Goal: Task Accomplishment & Management: Complete application form

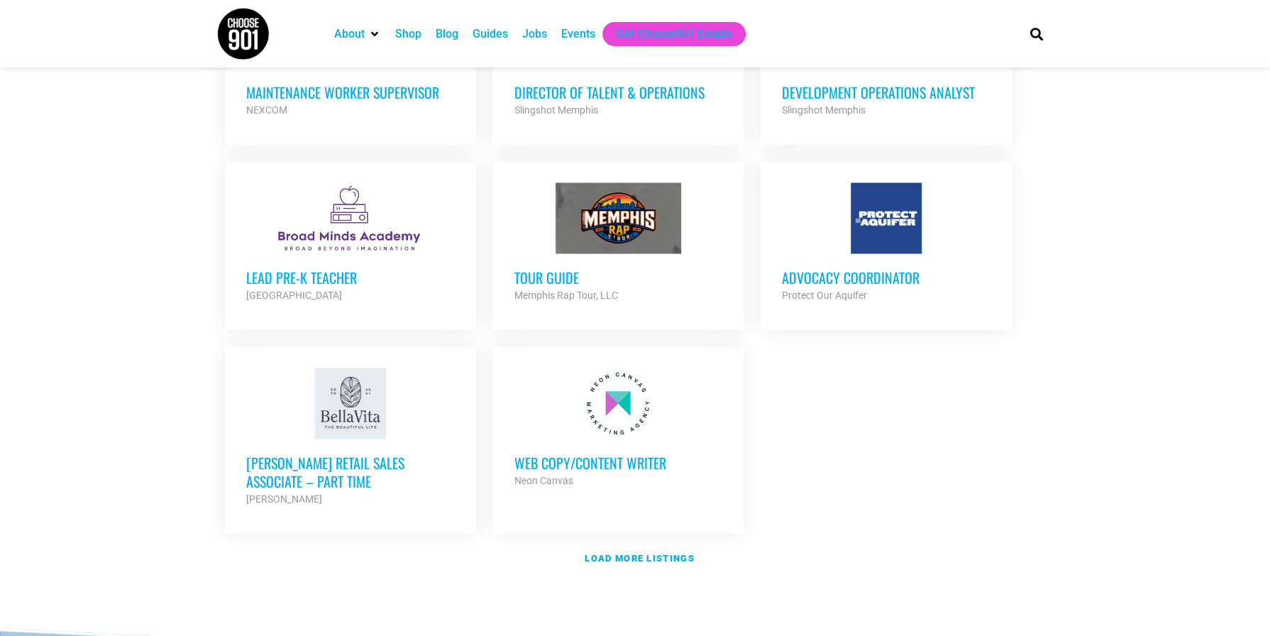
scroll to position [1632, 0]
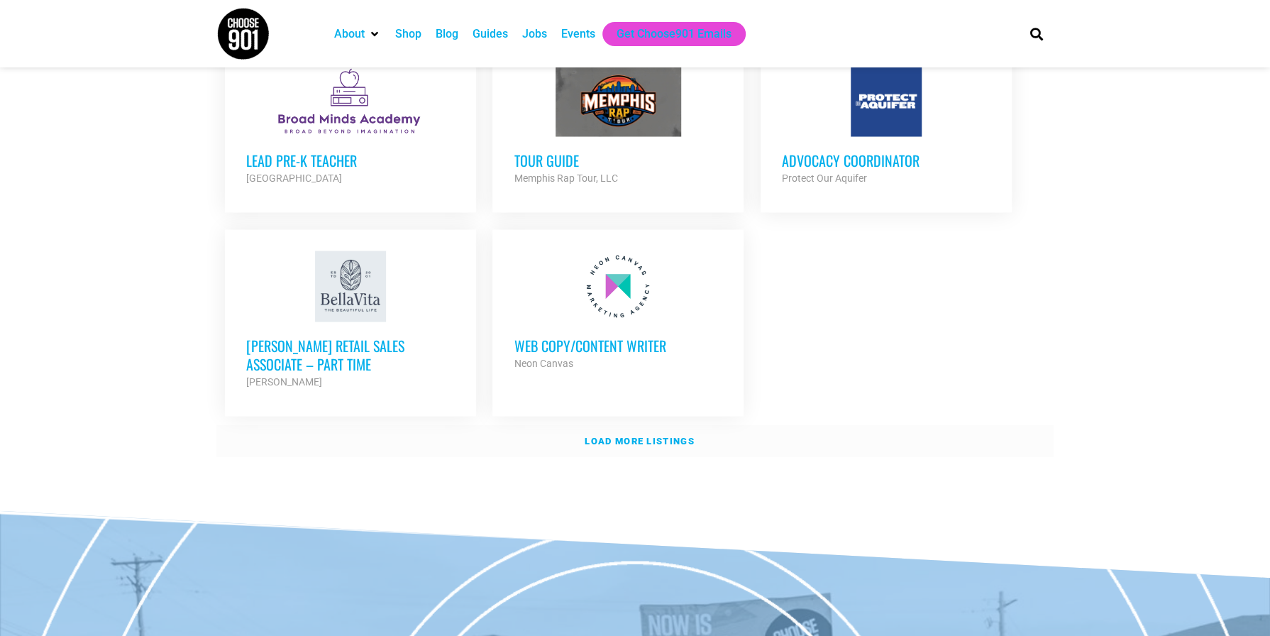
click at [619, 435] on strong "Load more listings" at bounding box center [639, 440] width 109 height 11
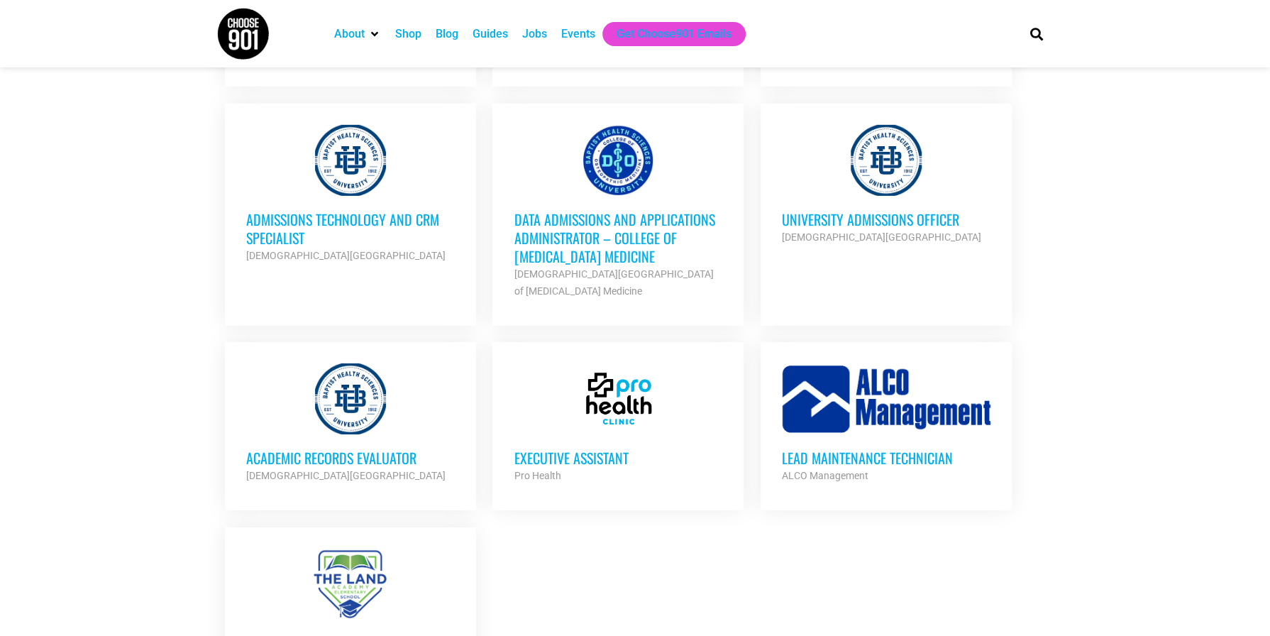
scroll to position [3051, 0]
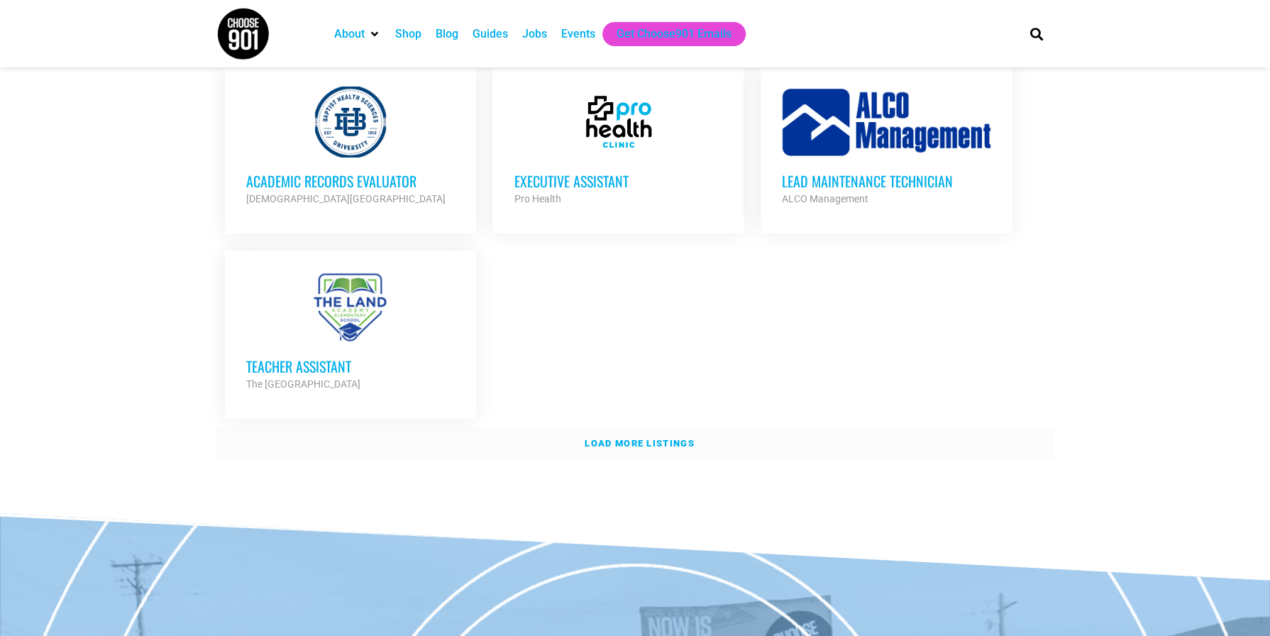
click at [641, 438] on strong "Load more listings" at bounding box center [639, 443] width 109 height 11
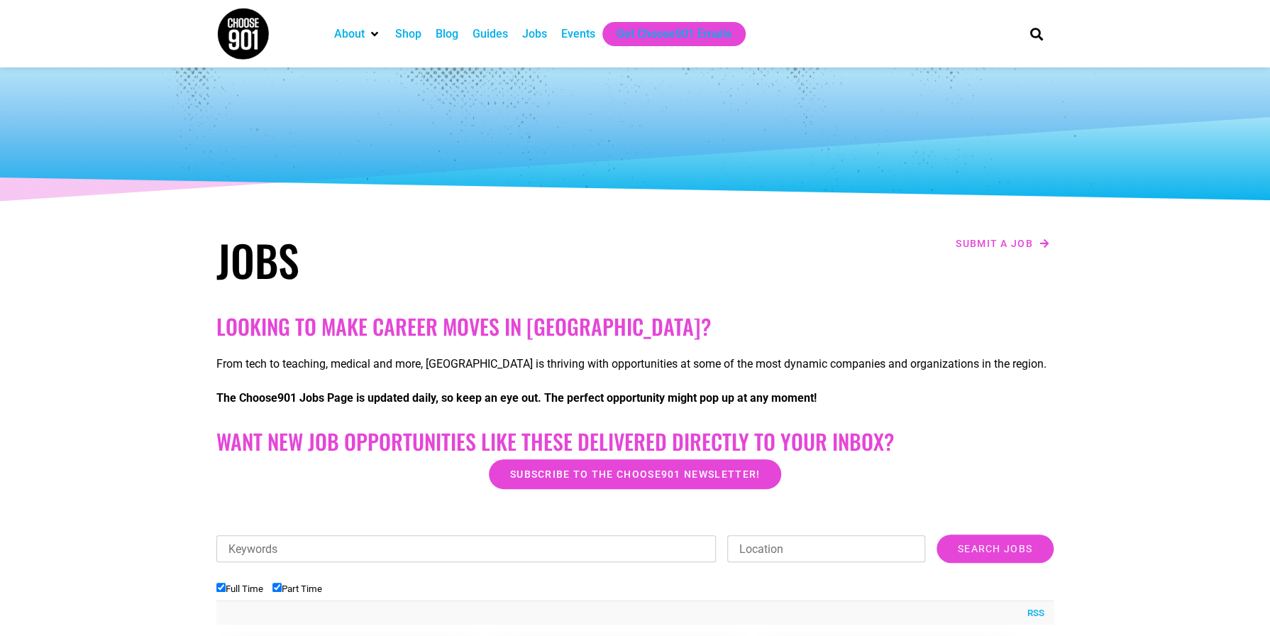
scroll to position [0, 0]
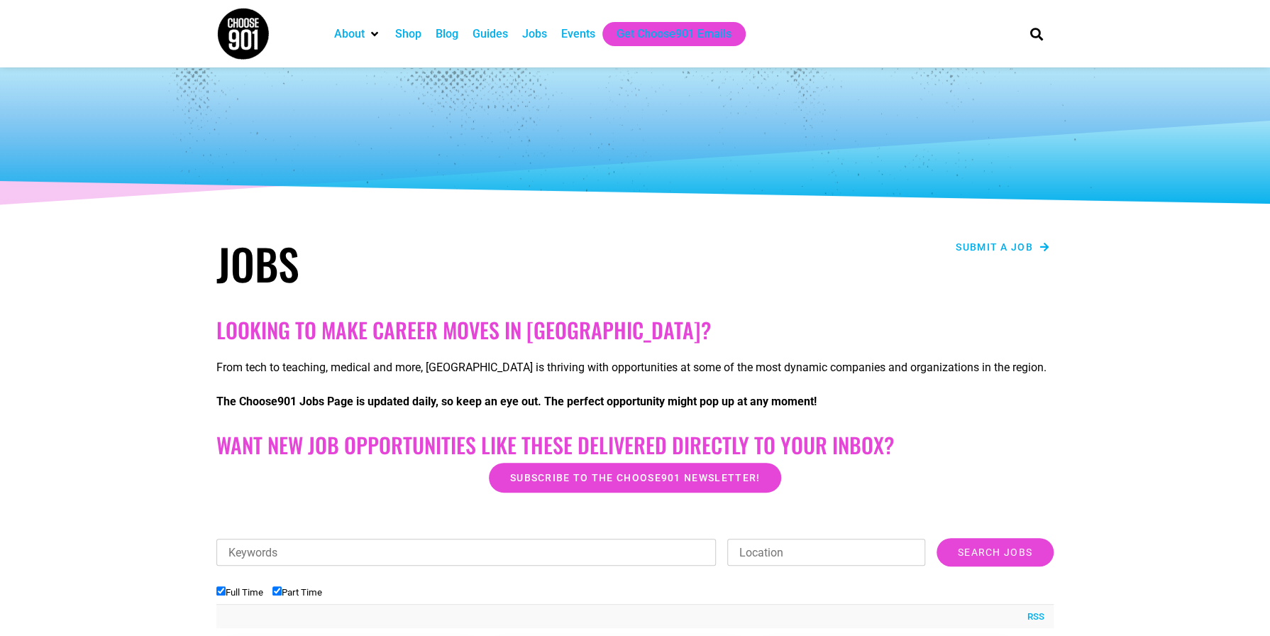
click at [1037, 245] on span "Submit a job" at bounding box center [1003, 247] width 94 height 10
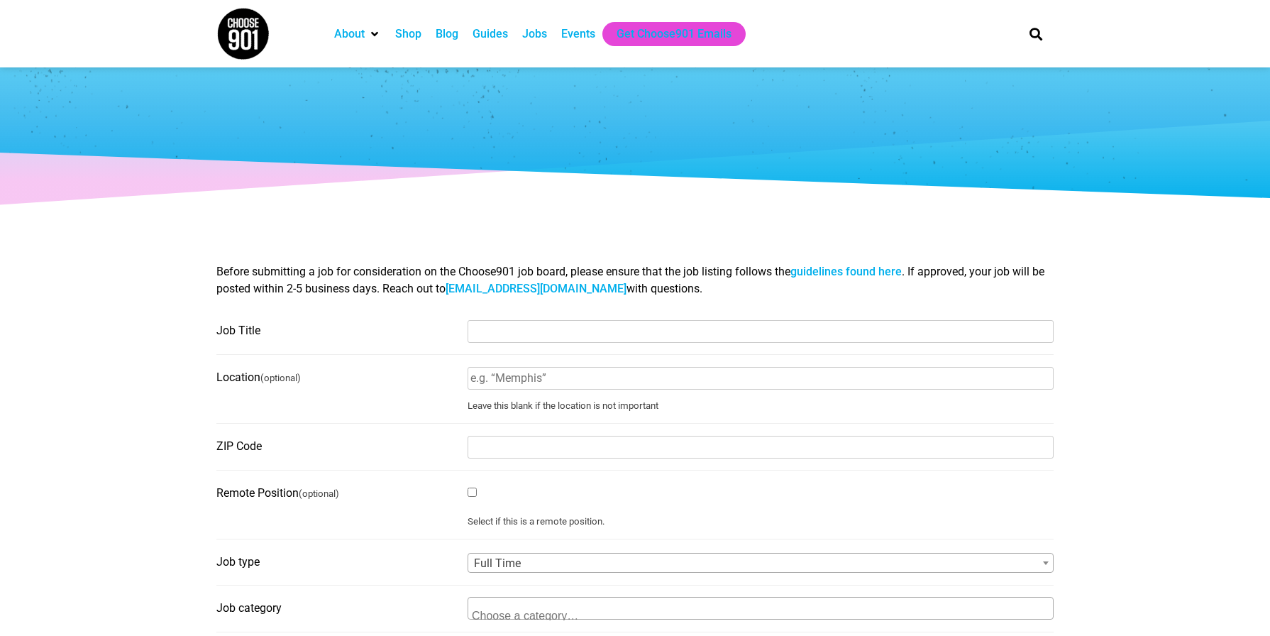
select select
click at [495, 338] on input "Job Title" at bounding box center [761, 331] width 586 height 23
type input "Division Director - Office of Planning & Development"
click at [563, 372] on input "12" at bounding box center [761, 378] width 586 height 23
type input "125 N. Main Street"
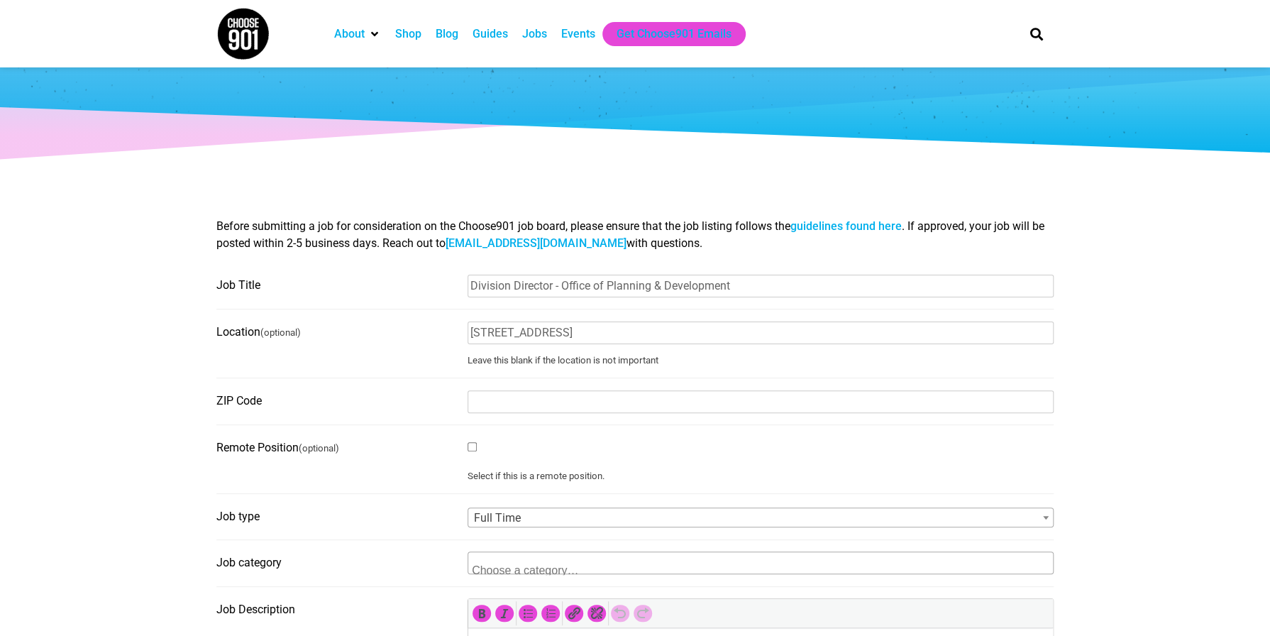
scroll to position [71, 0]
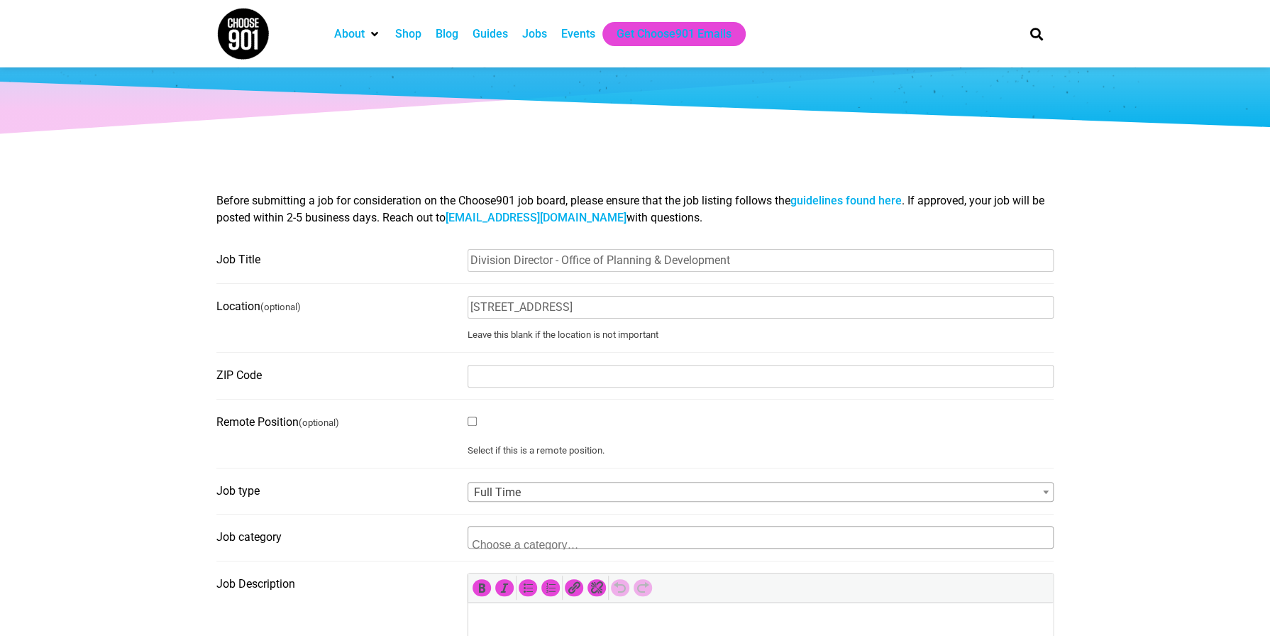
click at [507, 394] on fieldset "ZIP Code" at bounding box center [634, 381] width 837 height 35
click at [509, 386] on input "ZIP Code" at bounding box center [761, 376] width 586 height 23
type input "38103"
click at [394, 429] on label "Remote Position (optional)" at bounding box center [337, 422] width 243 height 23
click at [468, 426] on input "Remote Position (optional)" at bounding box center [472, 420] width 9 height 9
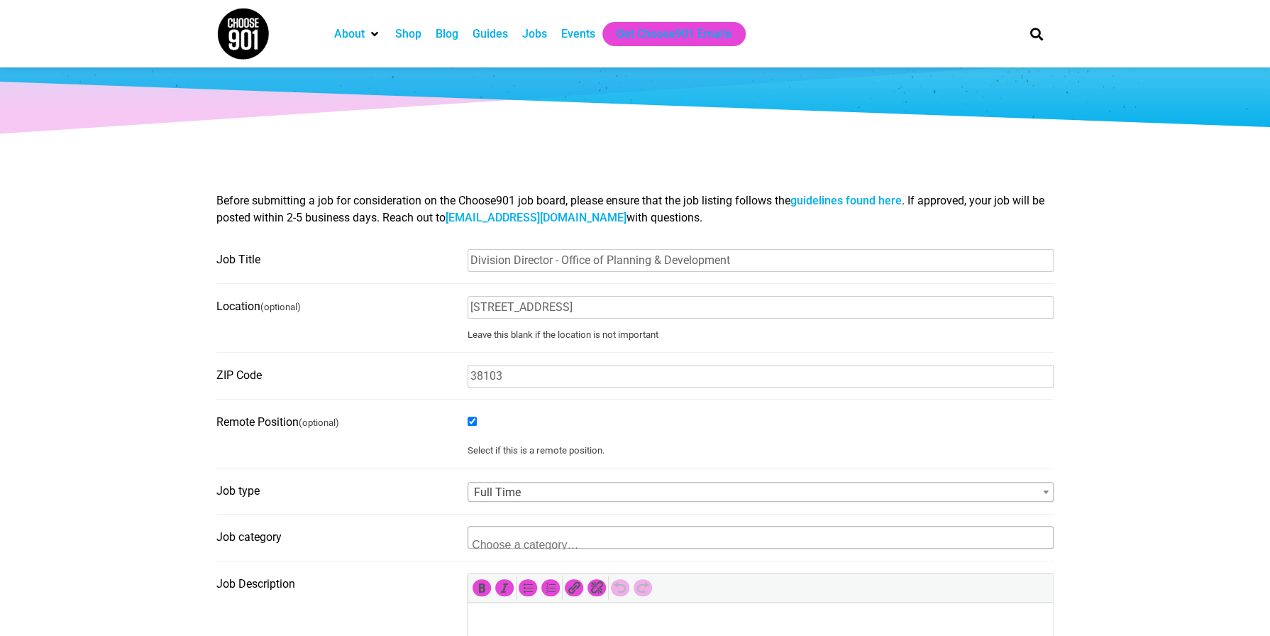
click at [470, 426] on input "Remote Position (optional)" at bounding box center [472, 420] width 9 height 9
checkbox input "false"
click at [350, 486] on label "Job type" at bounding box center [337, 491] width 243 height 23
click at [468, 480] on select "Choose job type… Full Time Part Time" at bounding box center [468, 480] width 1 height 1
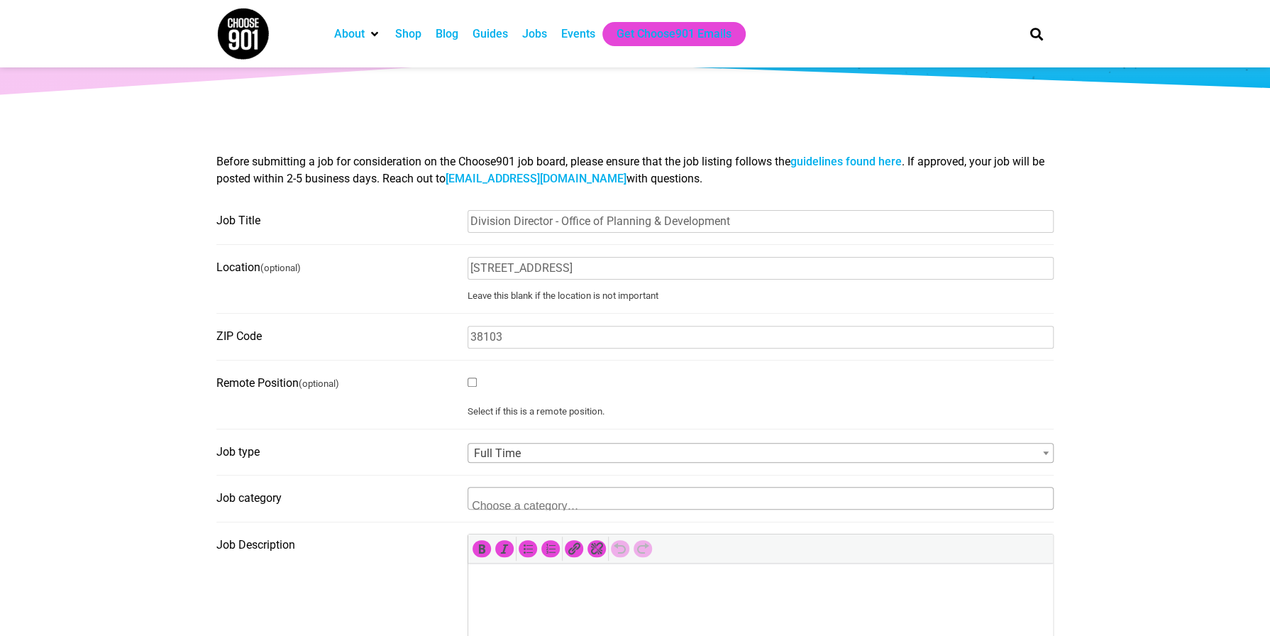
scroll to position [142, 0]
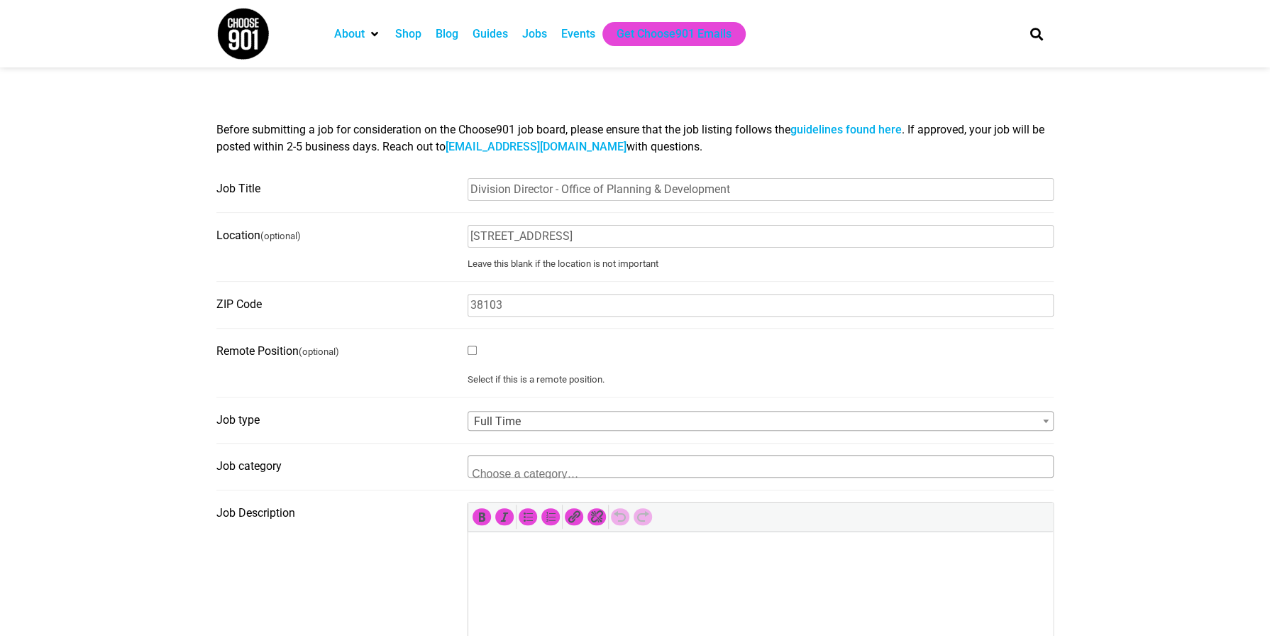
click at [488, 470] on textarea "Search" at bounding box center [541, 471] width 138 height 13
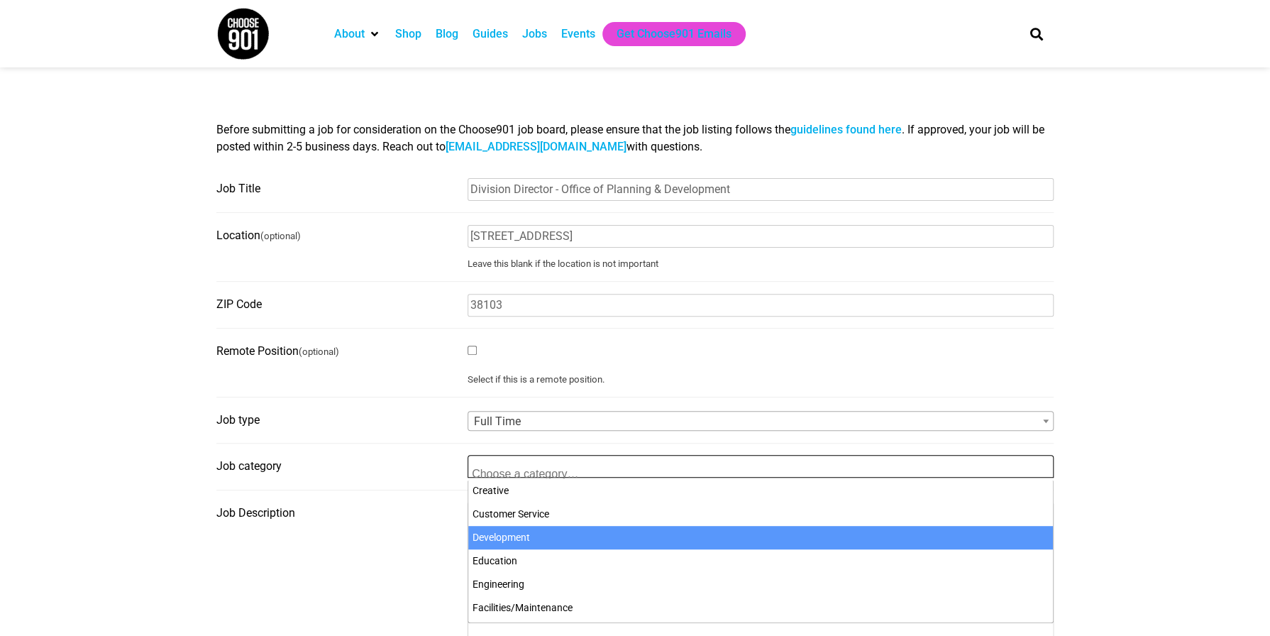
select select "100"
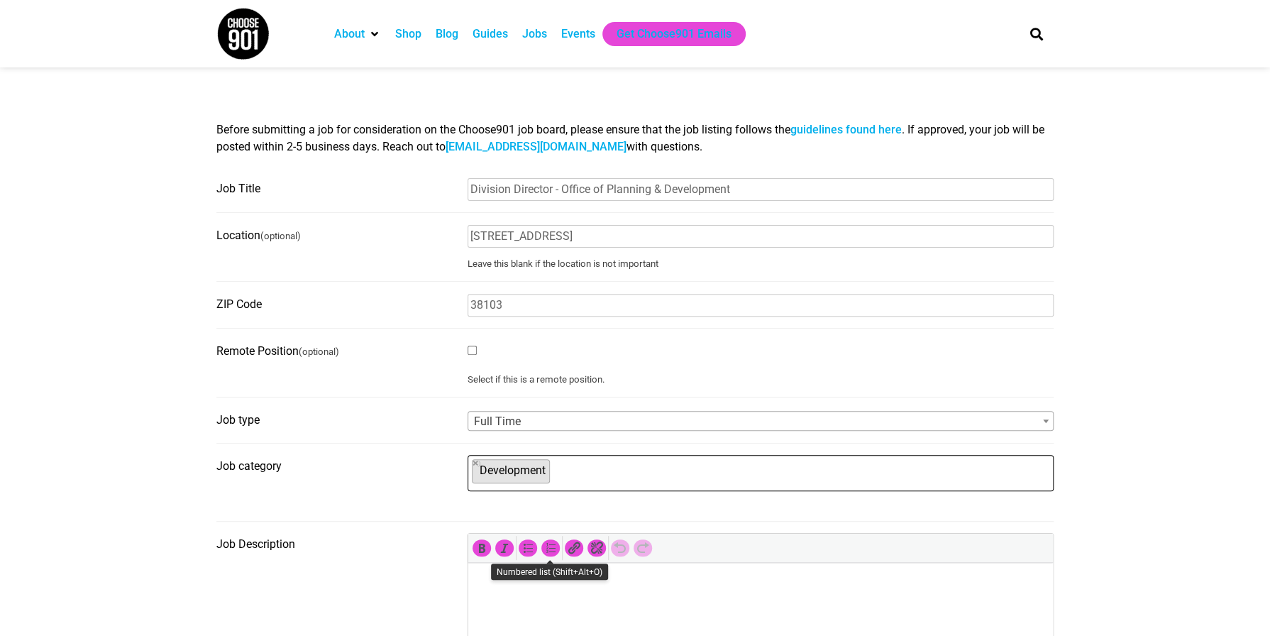
scroll to position [123, 0]
click at [580, 468] on ul "× Development" at bounding box center [758, 470] width 581 height 31
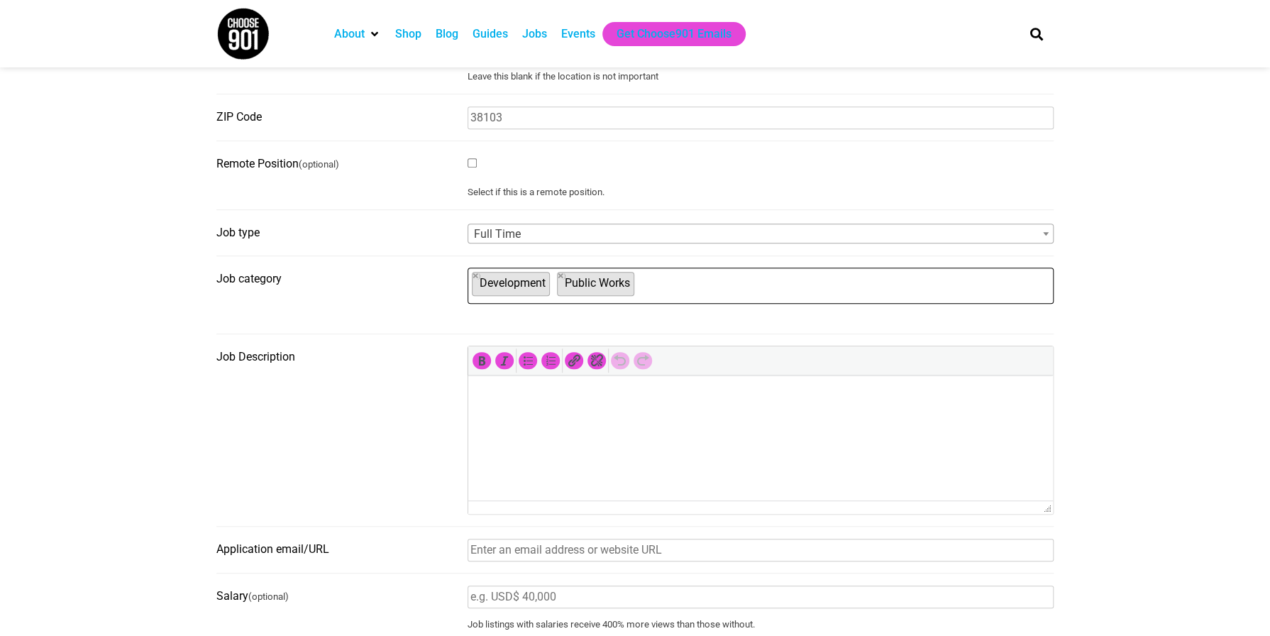
scroll to position [355, 0]
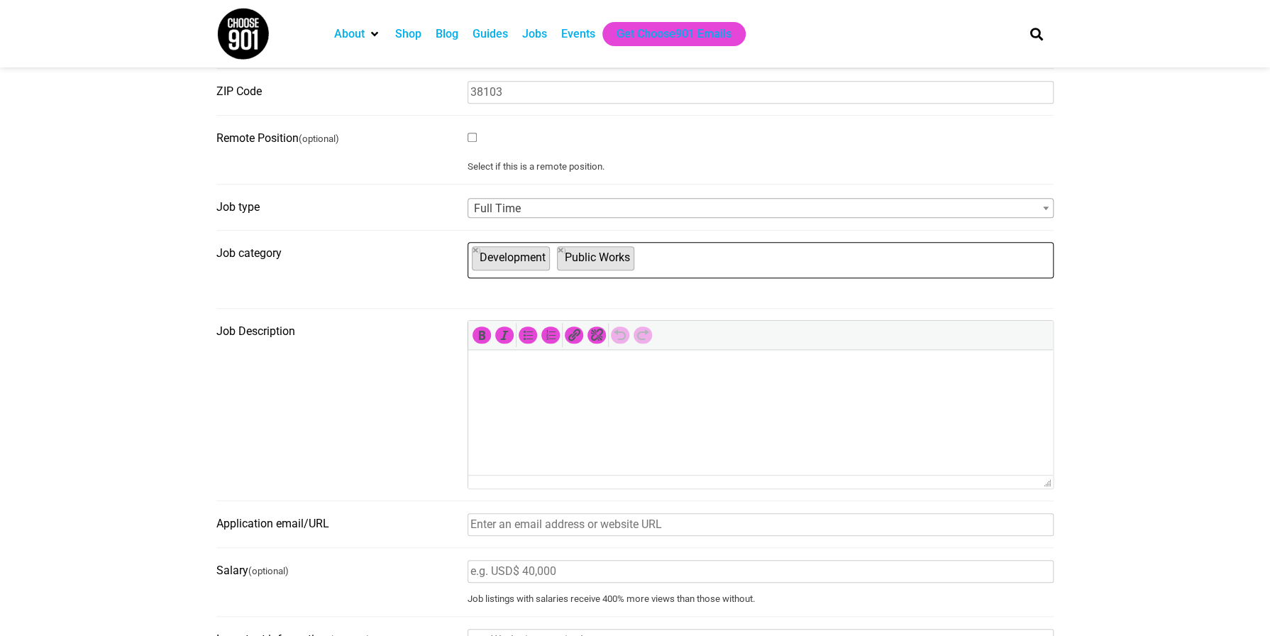
click at [536, 389] on html at bounding box center [760, 370] width 585 height 40
click at [591, 389] on html at bounding box center [760, 370] width 585 height 40
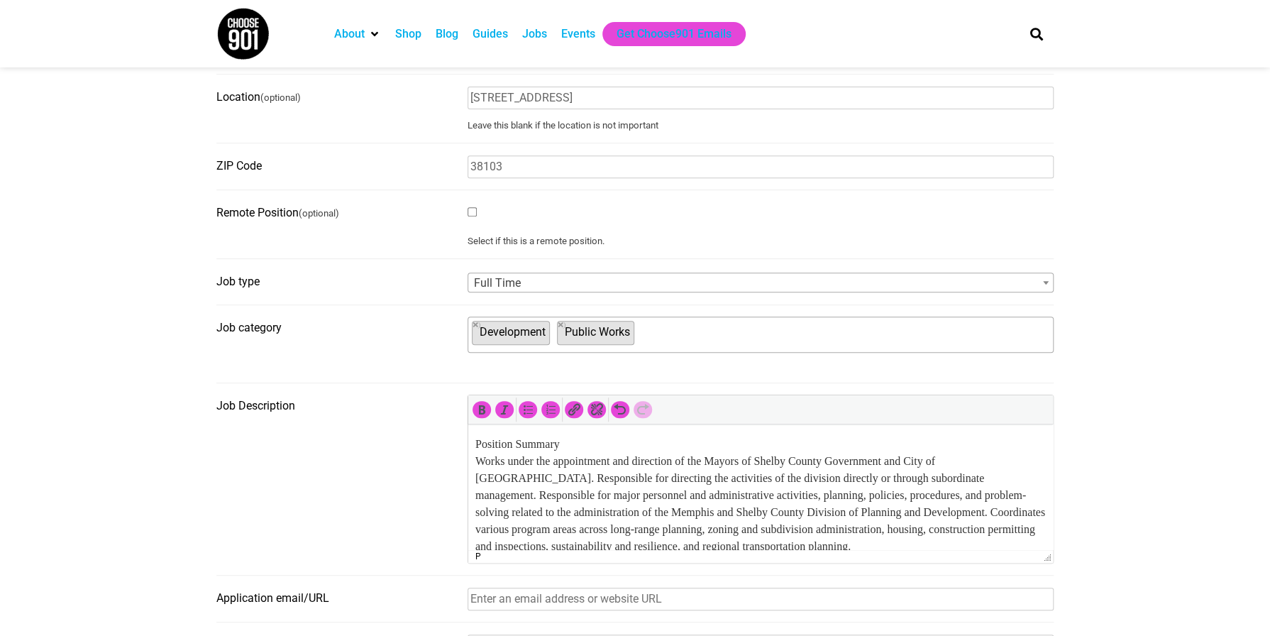
scroll to position [213, 0]
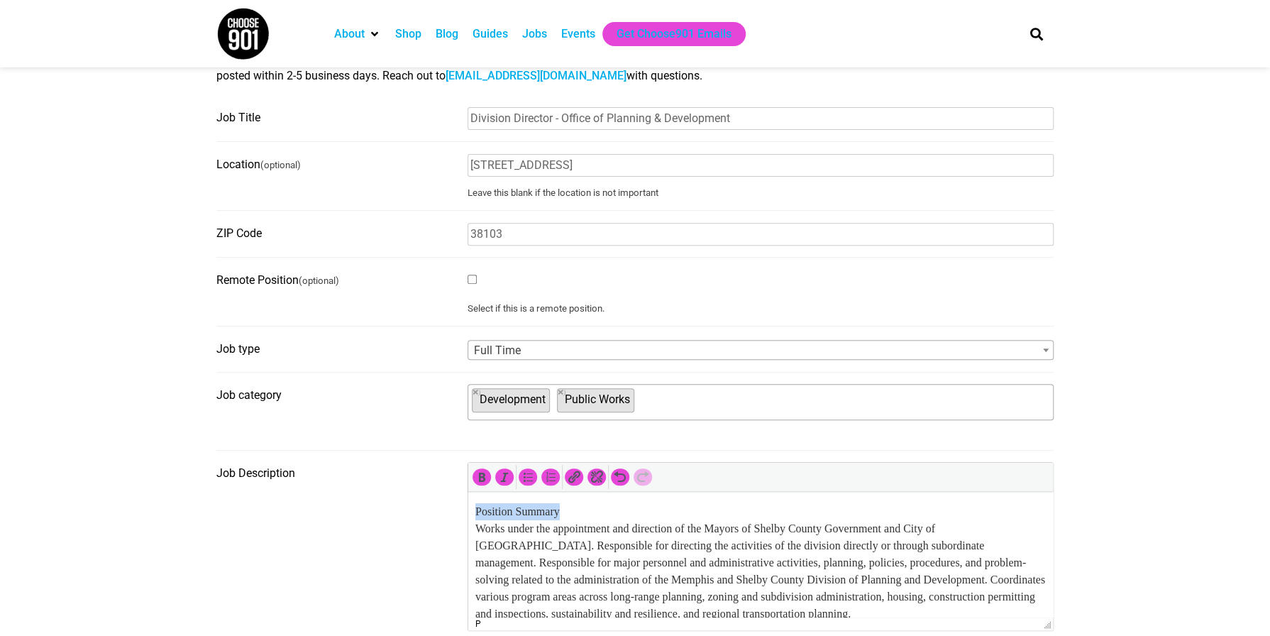
drag, startPoint x: 576, startPoint y: 511, endPoint x: 477, endPoint y: 504, distance: 99.5
click at [477, 504] on p "Position Summary Works under the appointment and direction of the Mayors of She…" at bounding box center [760, 562] width 570 height 119
click at [482, 472] on icon "Bold (Ctrl+B)" at bounding box center [482, 477] width 14 height 14
click at [614, 509] on p "Position Summary Works under the appointment and direction of the Mayors of She…" at bounding box center [760, 562] width 570 height 119
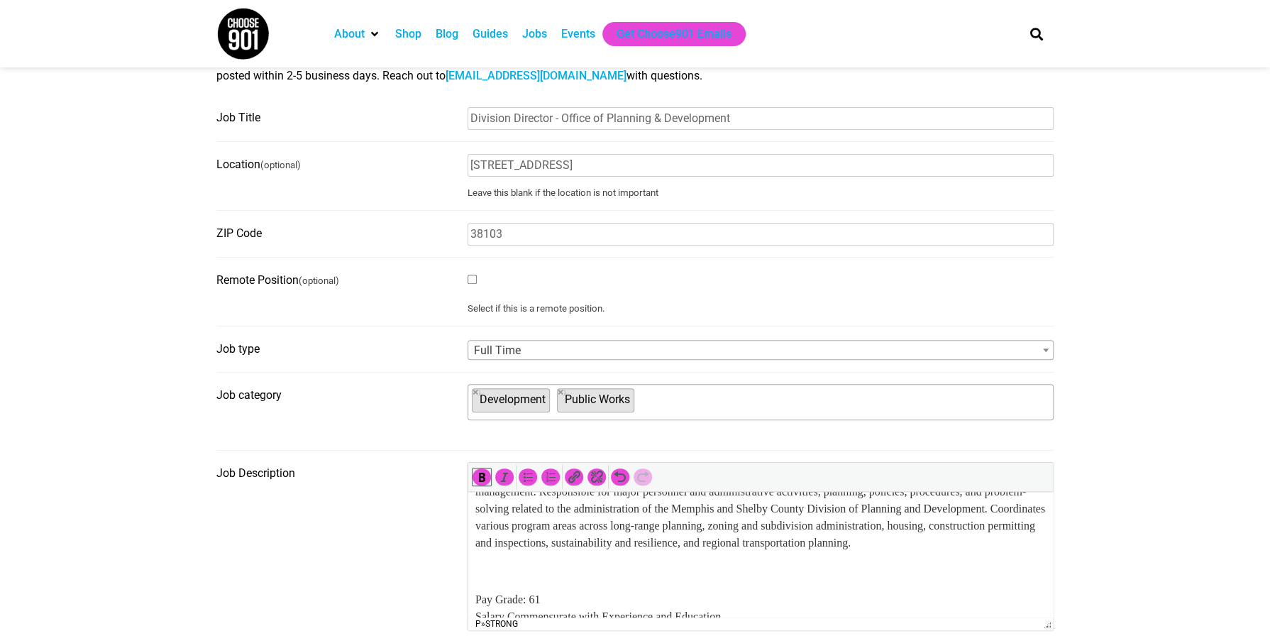
scroll to position [142, 0]
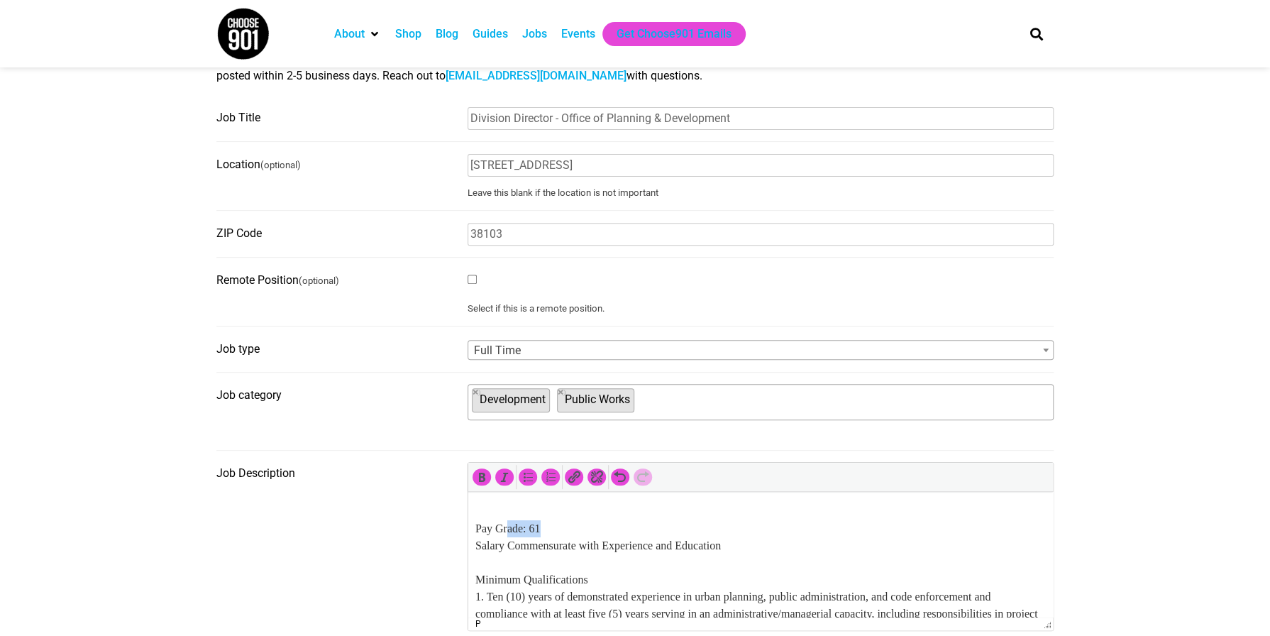
drag, startPoint x: 555, startPoint y: 538, endPoint x: 509, endPoint y: 543, distance: 46.5
click at [509, 545] on p "Pay Grade: 61 Salary Commensurate with Experience and Education Minimum Qualifi…" at bounding box center [760, 630] width 570 height 221
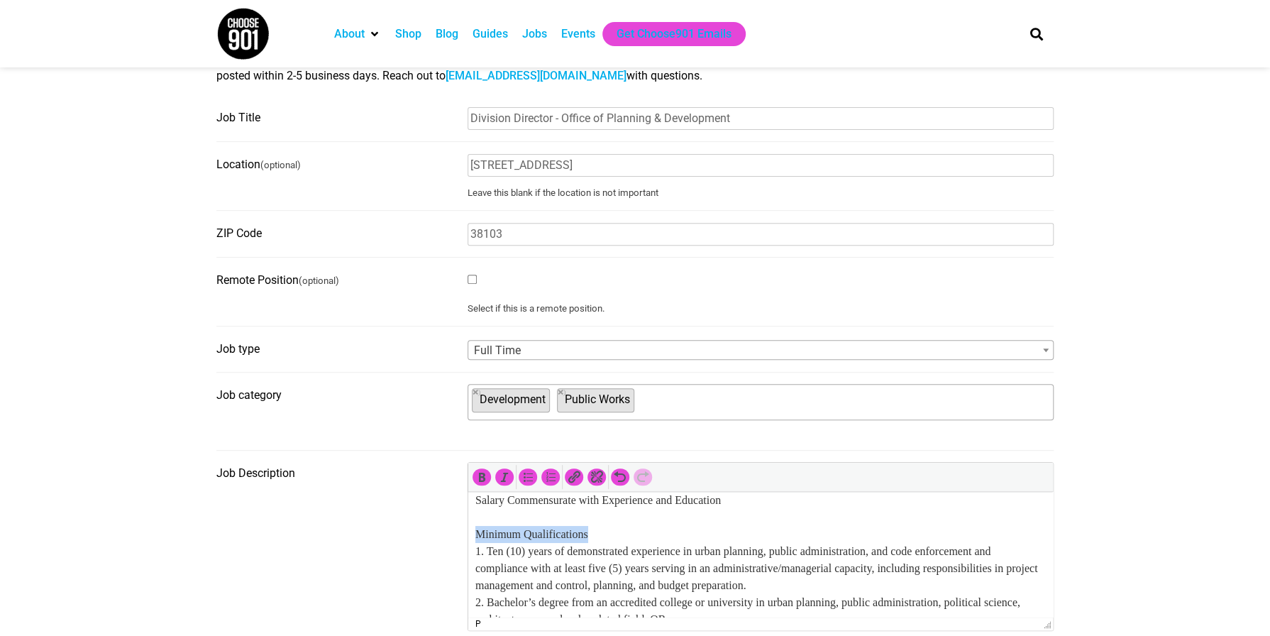
drag, startPoint x: 622, startPoint y: 556, endPoint x: 458, endPoint y: 546, distance: 164.9
click at [483, 480] on icon "Bold (Ctrl+B)" at bounding box center [482, 477] width 14 height 14
click at [657, 546] on p "Salary Commensurate with Experience and Education Minimum Qualifications 1. Ten…" at bounding box center [760, 594] width 570 height 204
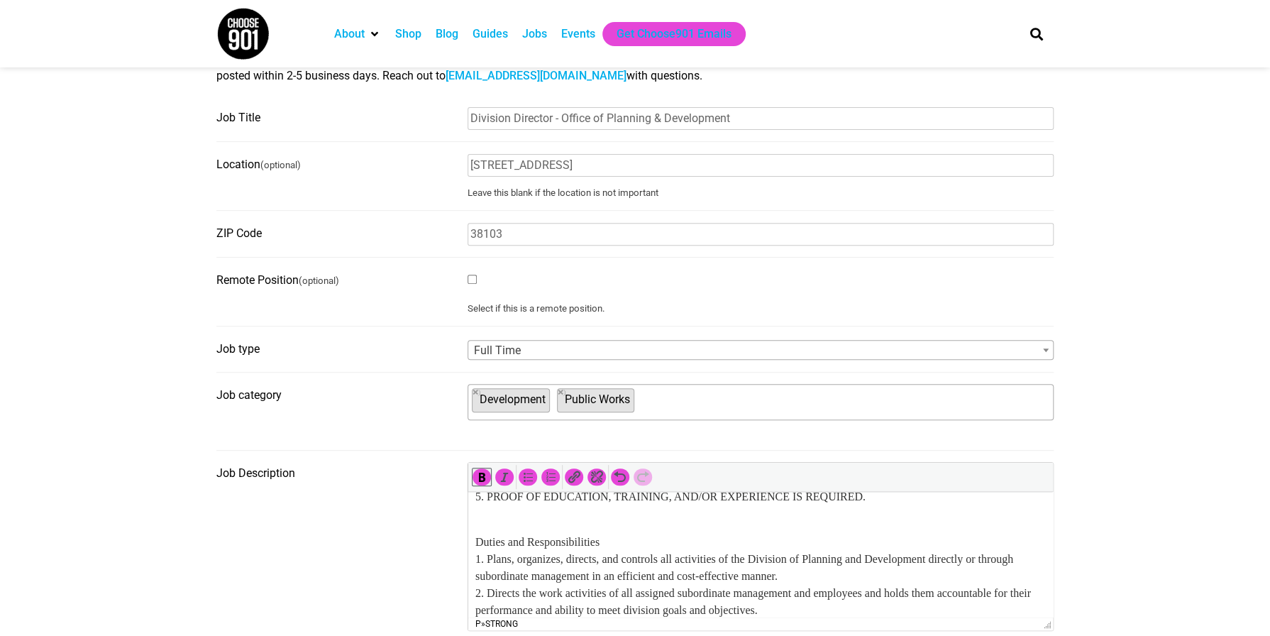
scroll to position [355, 0]
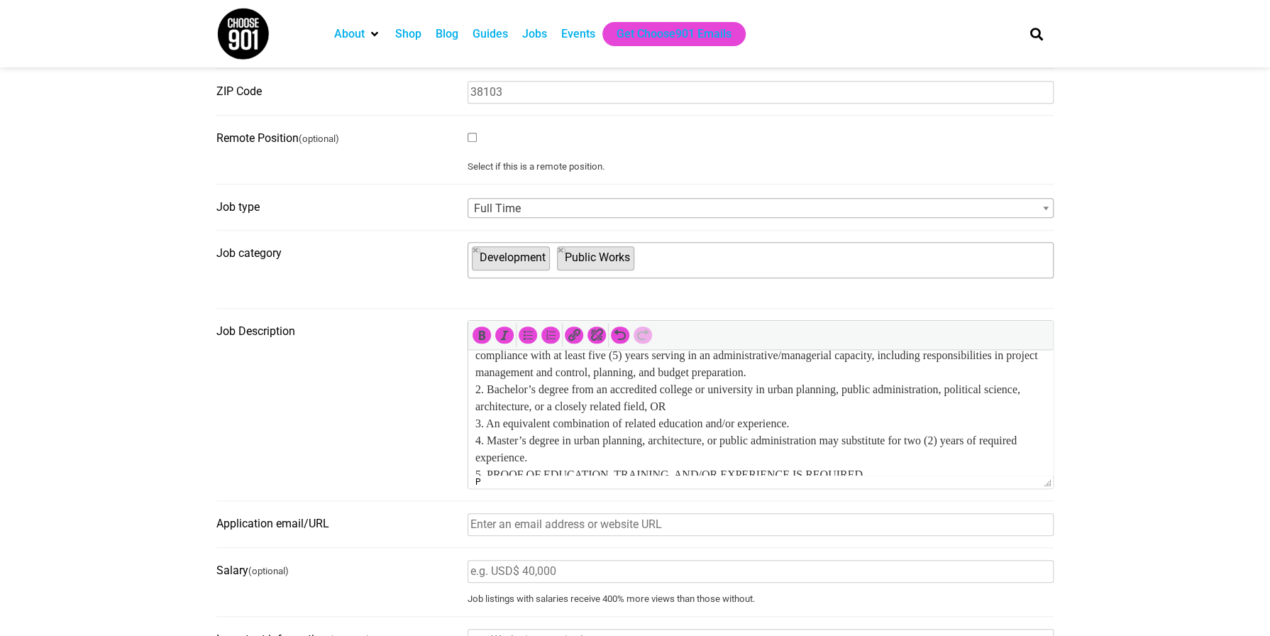
scroll to position [284, 0]
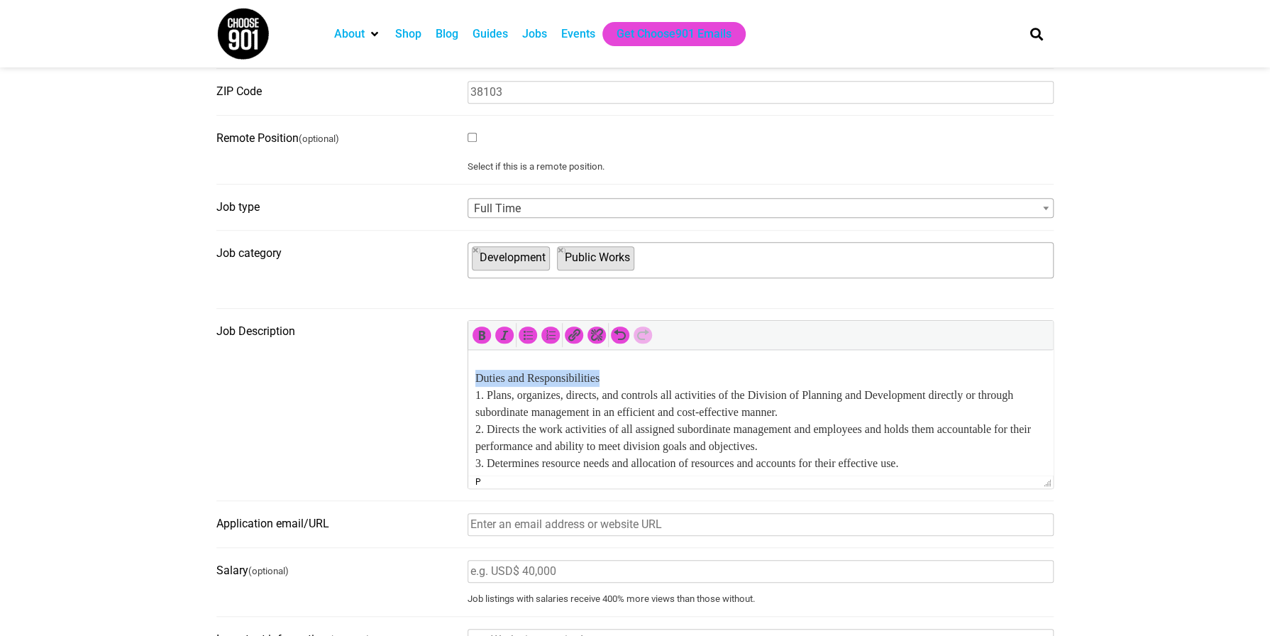
drag, startPoint x: 622, startPoint y: 398, endPoint x: 488, endPoint y: 371, distance: 136.8
click at [470, 397] on html "Position Summary Works under the appointment and direction of the Mayors of She…" at bounding box center [760, 426] width 585 height 863
click at [482, 334] on icon "Bold (Ctrl+B)" at bounding box center [482, 335] width 14 height 14
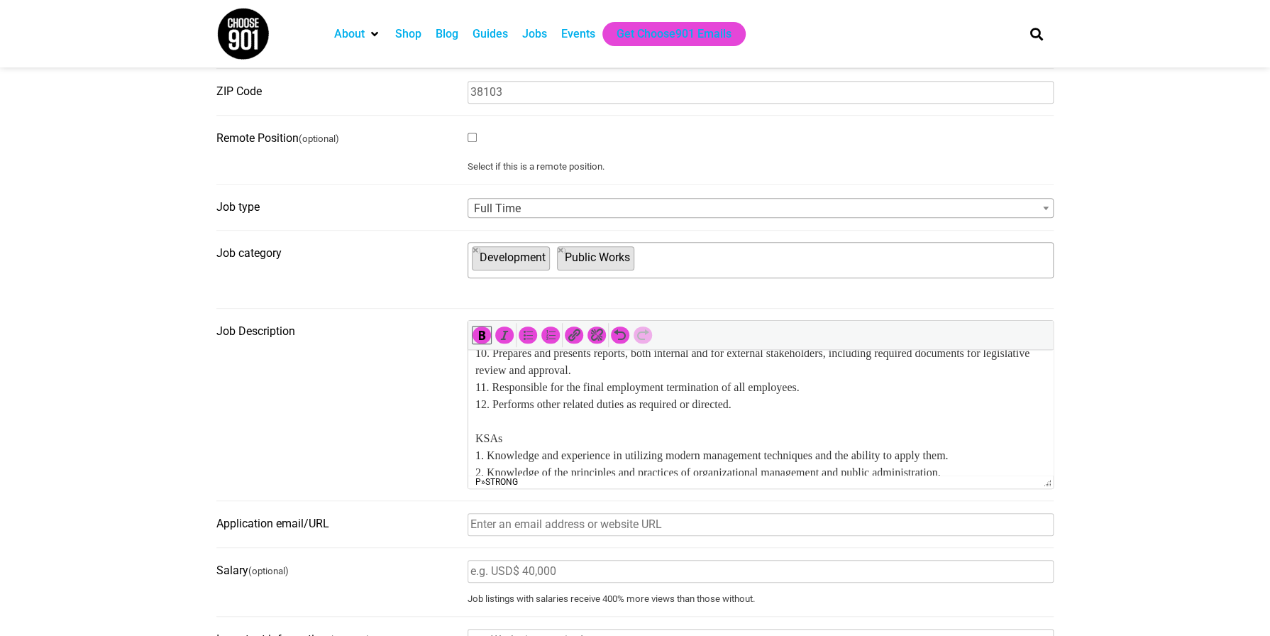
scroll to position [639, 0]
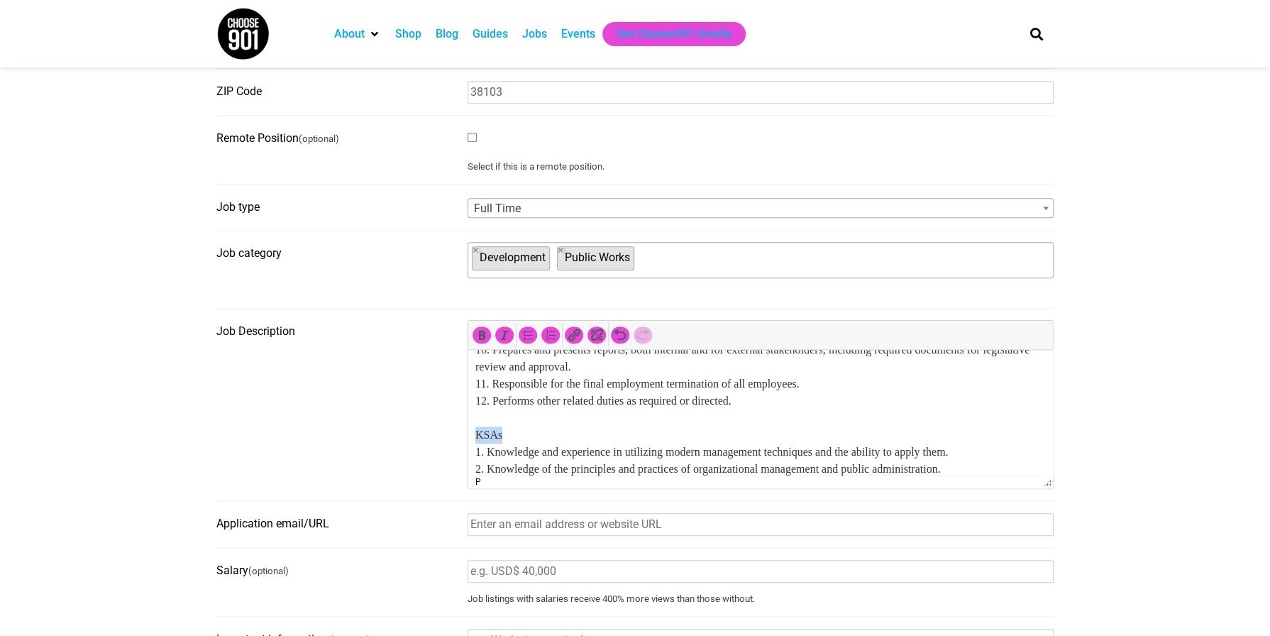
drag, startPoint x: 577, startPoint y: 450, endPoint x: 472, endPoint y: 451, distance: 105.0
click at [472, 451] on html "Position Summary Works under the appointment and direction of the Mayors of She…" at bounding box center [760, 142] width 585 height 863
click at [482, 343] on button "Bold (Ctrl+B)" at bounding box center [481, 334] width 18 height 17
click at [555, 455] on p "Duties and Responsibilities 1. Plans, organizes, directs, and controls all acti…" at bounding box center [760, 316] width 570 height 494
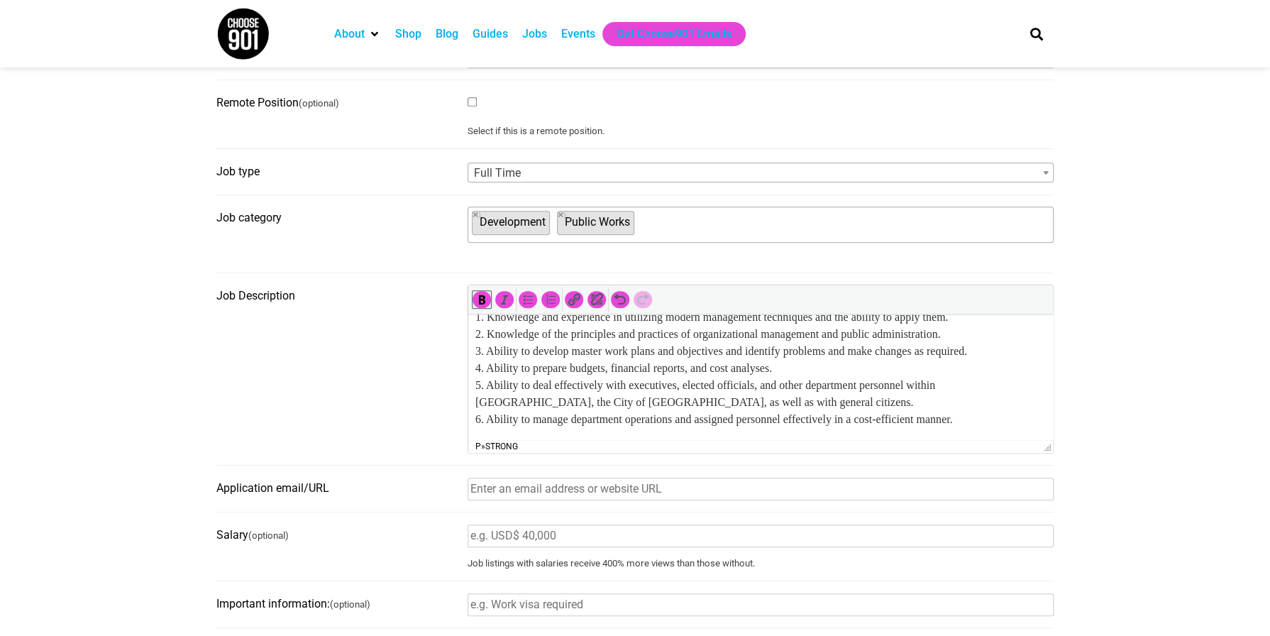
scroll to position [426, 0]
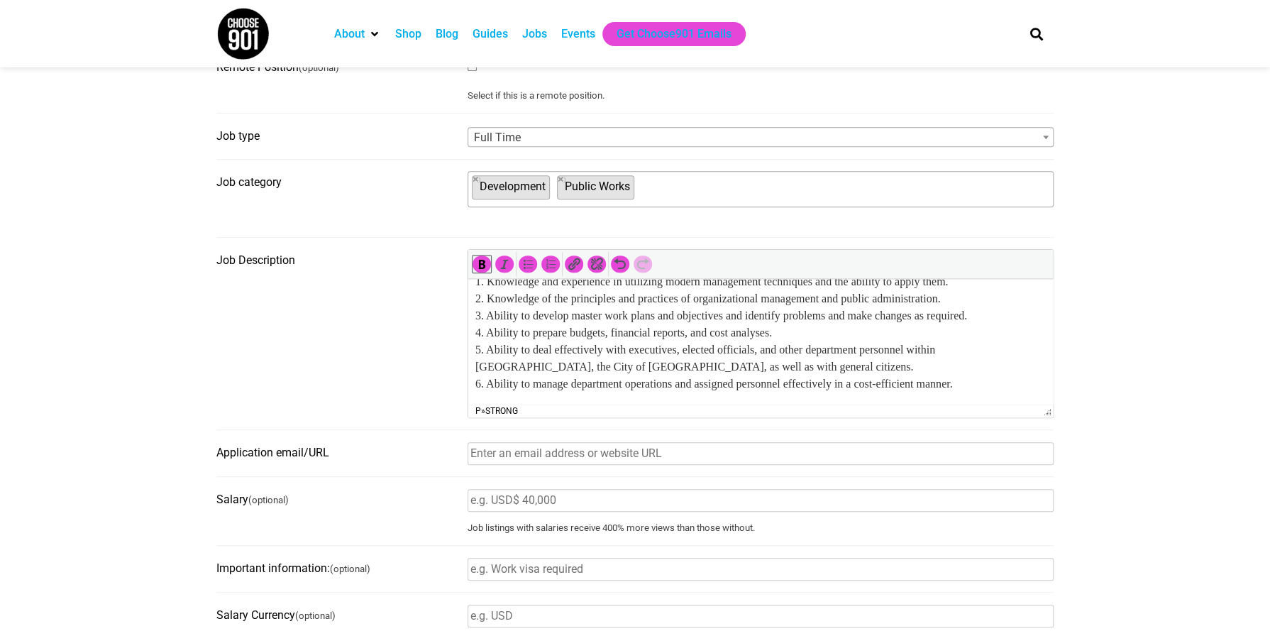
click at [506, 456] on input "Application email/URL" at bounding box center [761, 453] width 586 height 23
click at [551, 458] on input "Application email/URL" at bounding box center [761, 453] width 586 height 23
paste input "https://tn-shelbycounty.criterionhcm.com/jobs/457/1/#9168/apply"
type input "https://tn-shelbycounty.criterionhcm.com/jobs/457/1/#9168/apply"
click at [341, 360] on fieldset "Job Description p » strong" at bounding box center [634, 339] width 837 height 181
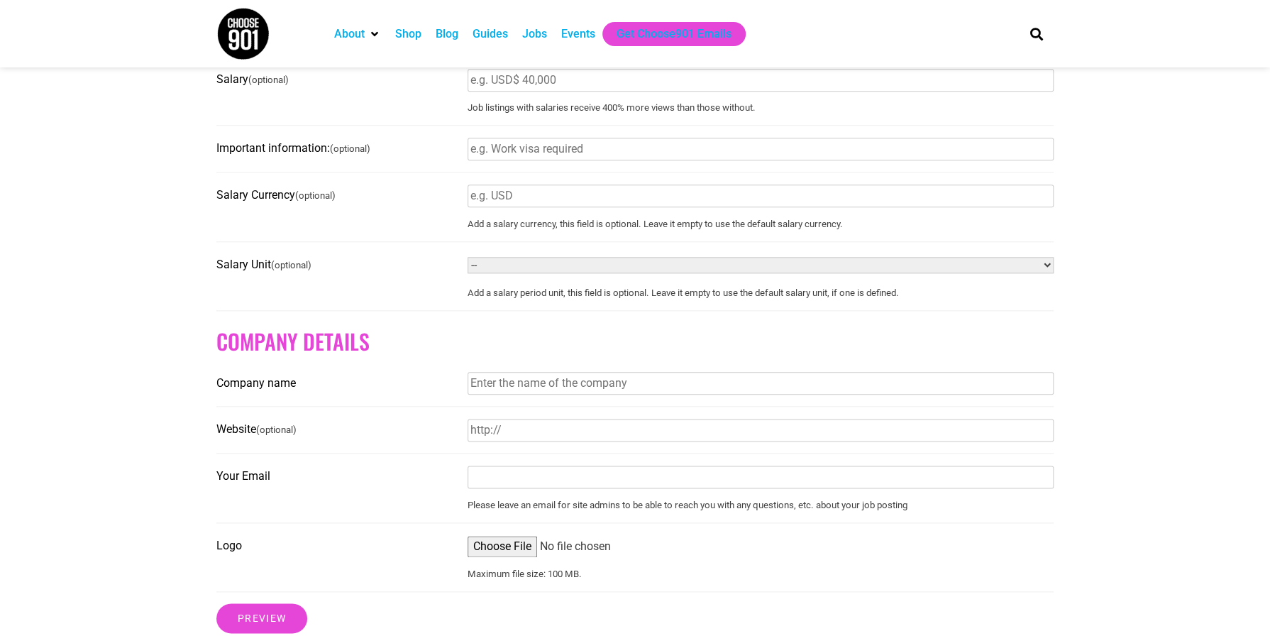
scroll to position [851, 0]
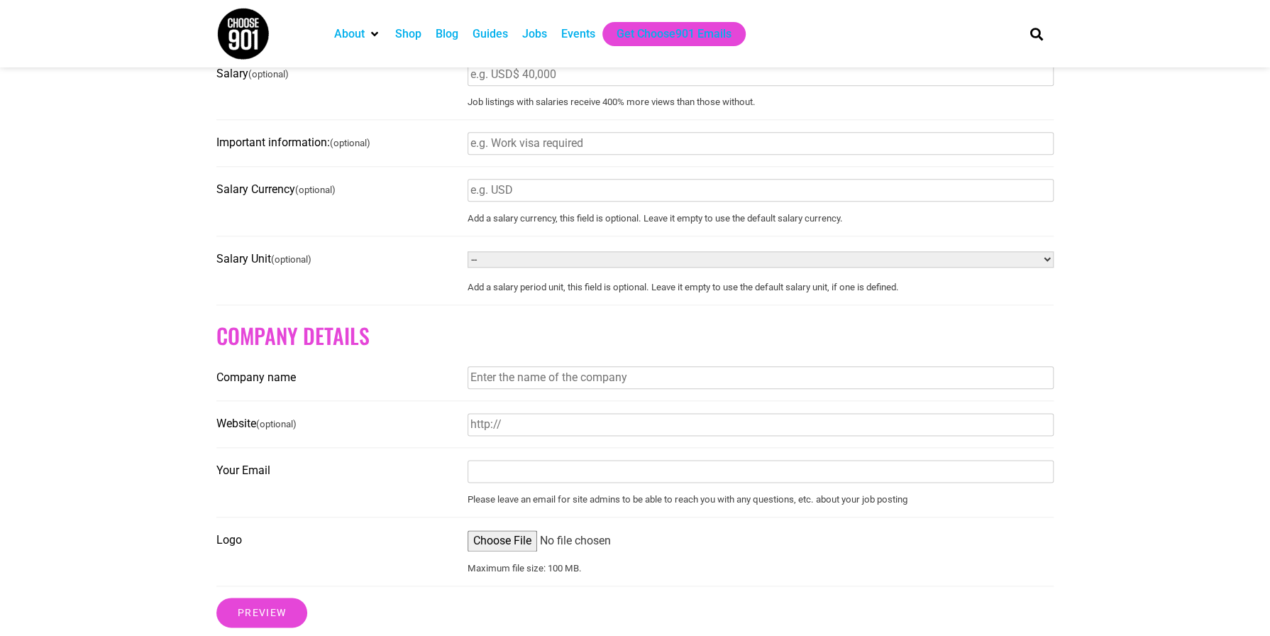
click at [562, 354] on form "Have an account? Sign in Job Title Division Director - Office of Planning & Dev…" at bounding box center [634, 47] width 837 height 1159
click at [548, 382] on input "Company name" at bounding box center [761, 377] width 586 height 23
type input "S"
type input "Shelby County Government"
click at [527, 444] on fieldset "Website (optional)" at bounding box center [634, 429] width 837 height 35
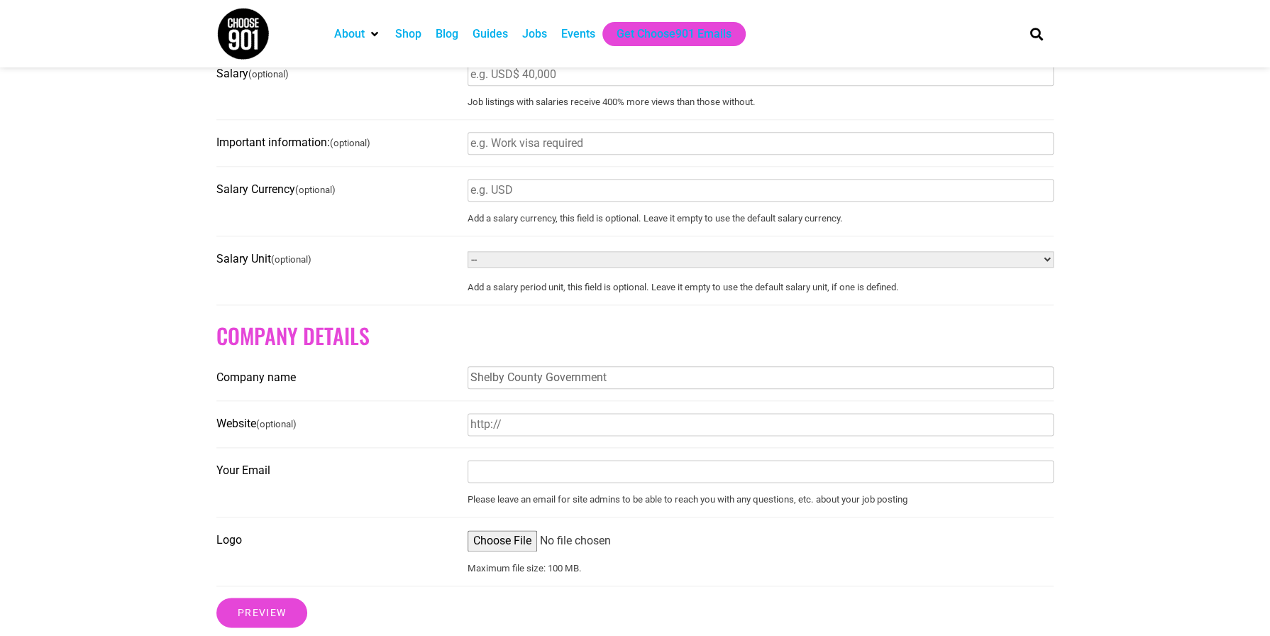
click at [531, 433] on input "Website (optional)" at bounding box center [761, 424] width 586 height 23
click at [515, 434] on input "Website (optional)" at bounding box center [761, 424] width 586 height 23
paste input "https://tn-shelbycounty.criterionhcm.com/jobs/457/1/"
type input "https://tn-shelbycounty.criterionhcm.com/jobs/457/1/"
drag, startPoint x: 426, startPoint y: 441, endPoint x: 437, endPoint y: 438, distance: 11.7
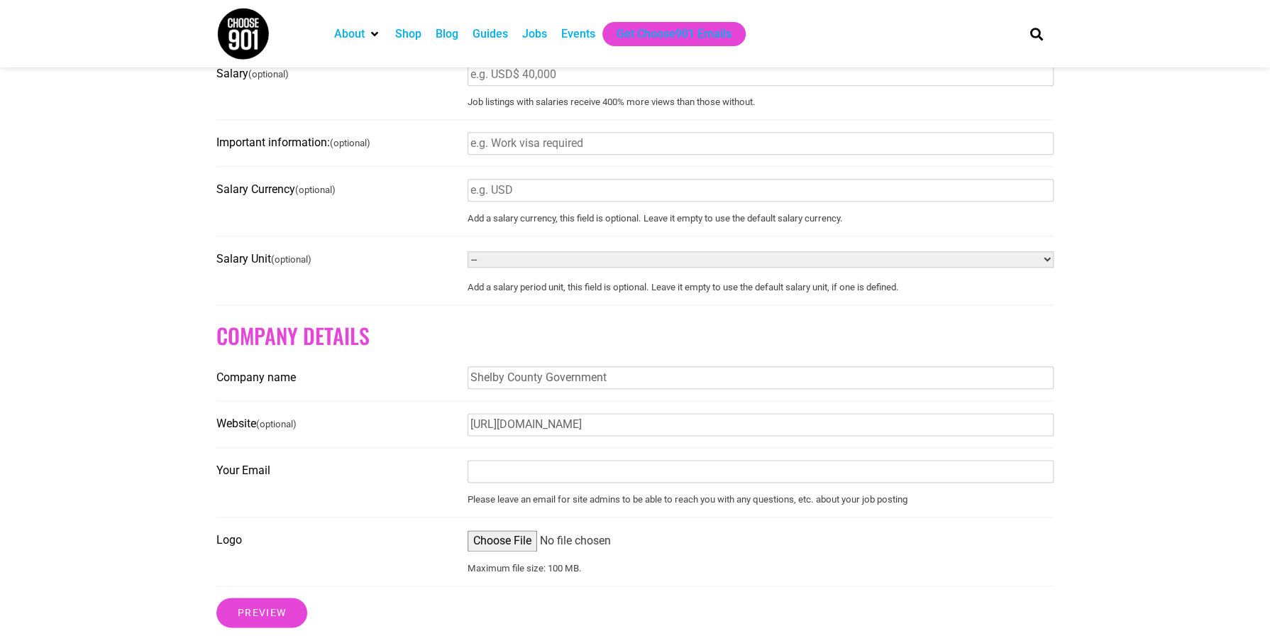
click at [428, 436] on label "Website (optional)" at bounding box center [337, 423] width 243 height 23
click at [468, 436] on input "https://tn-shelbycounty.criterionhcm.com/jobs/457/1/" at bounding box center [761, 424] width 586 height 23
click at [524, 492] on div "Please leave an email for site admins to be able to reach you with any question…" at bounding box center [761, 482] width 586 height 46
click at [520, 480] on input "Your Email" at bounding box center [761, 471] width 586 height 23
type input "Andrew.G.Maloney@shelbycountytn.gov"
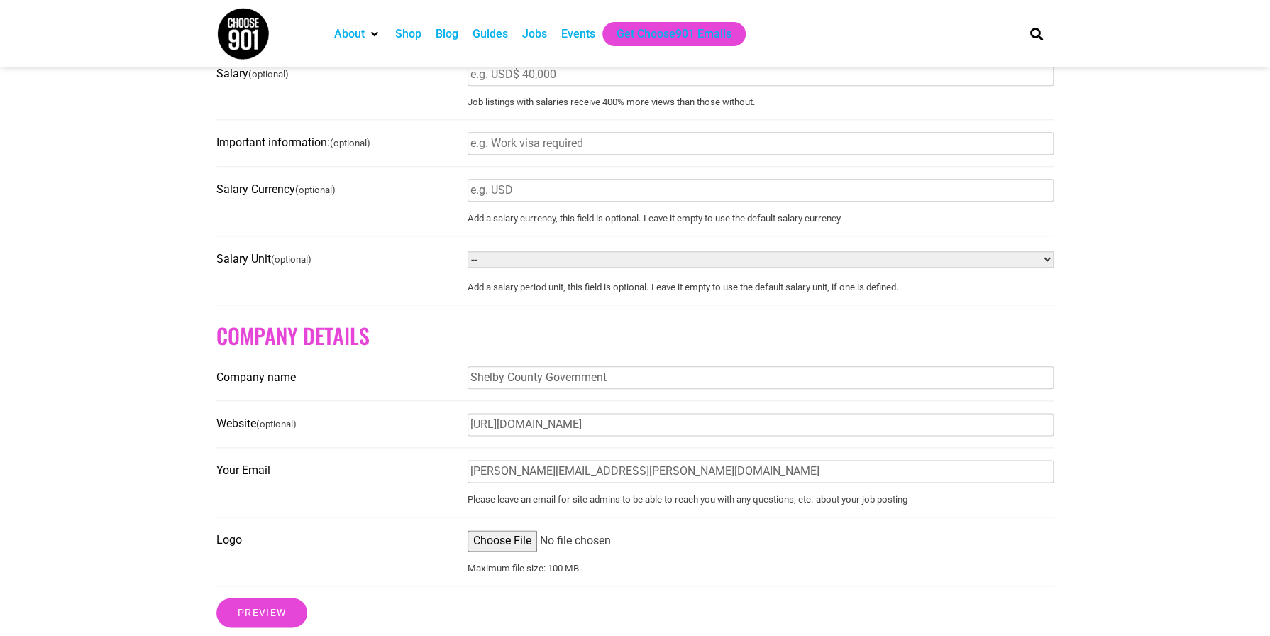
scroll to position [993, 0]
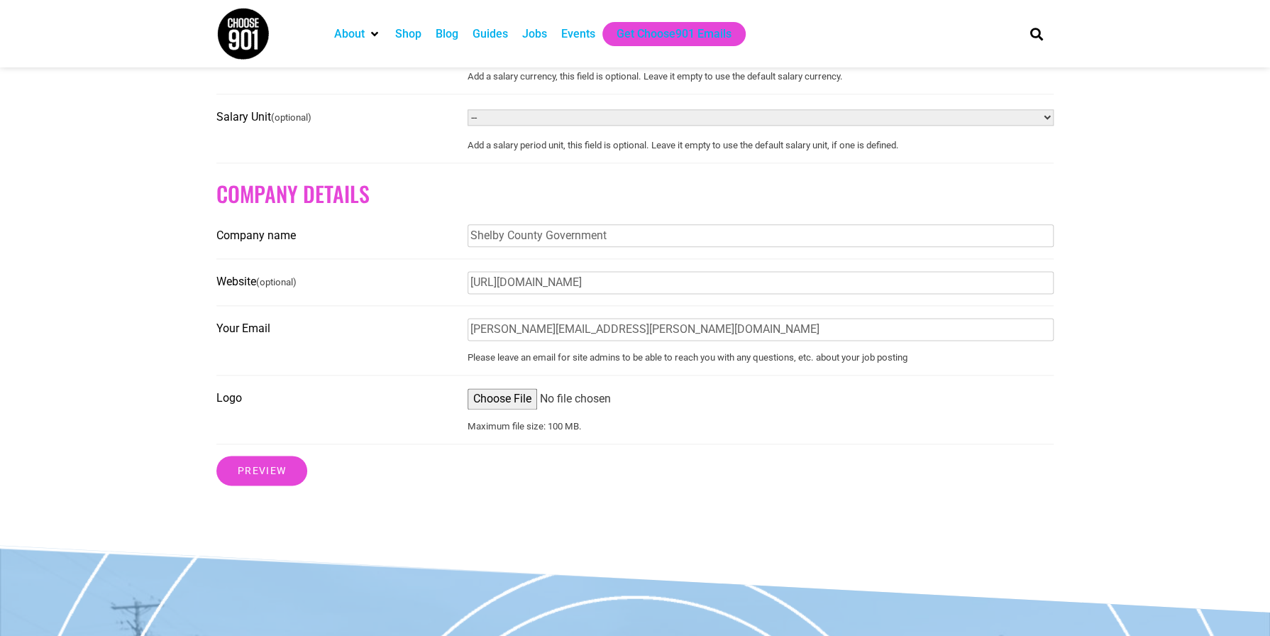
click at [494, 407] on input "Logo" at bounding box center [761, 398] width 586 height 21
type input "C:\fakepath\logo.png"
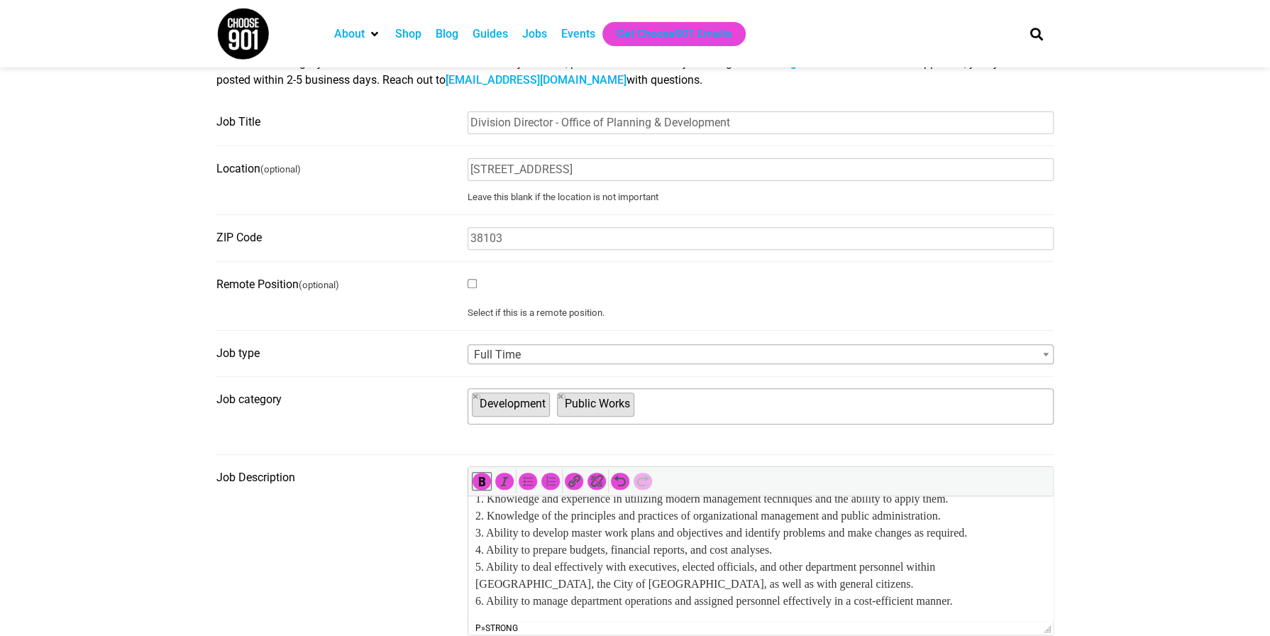
scroll to position [0, 0]
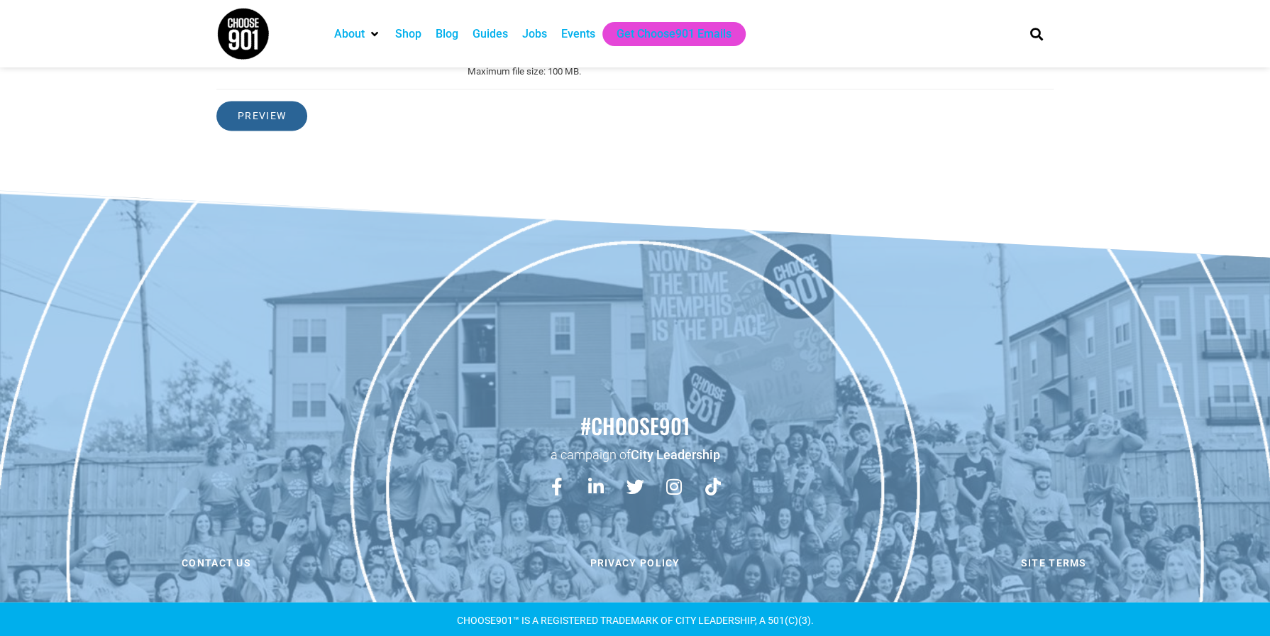
click at [233, 116] on input "Preview" at bounding box center [261, 116] width 91 height 30
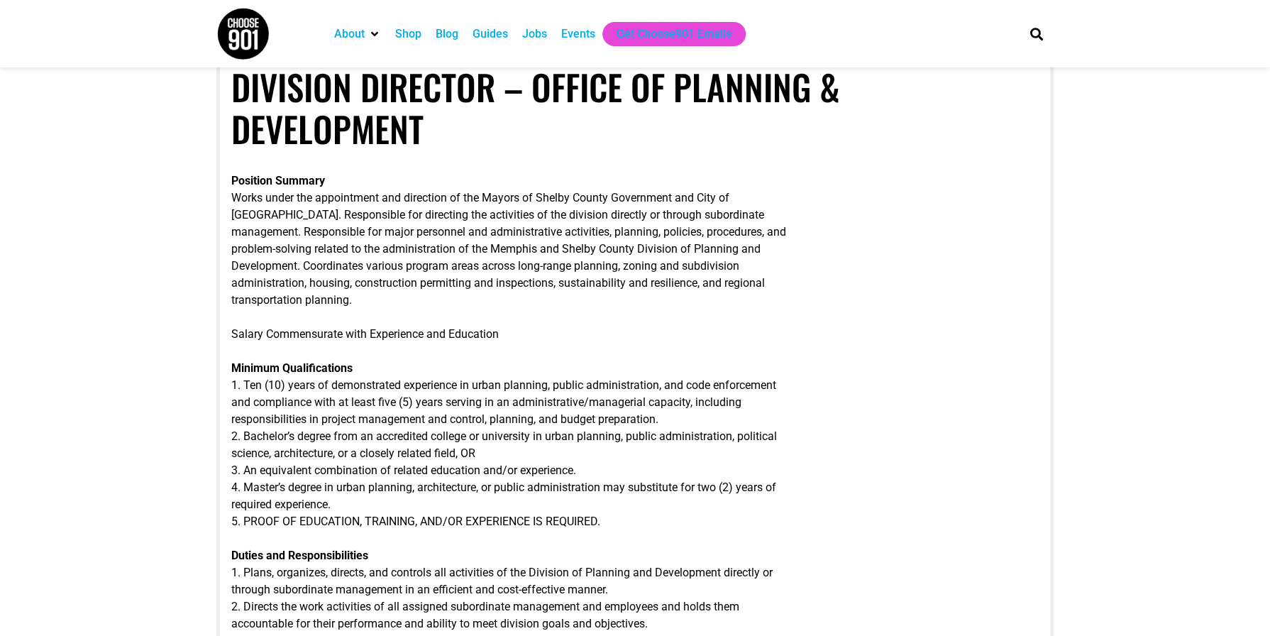
scroll to position [142, 0]
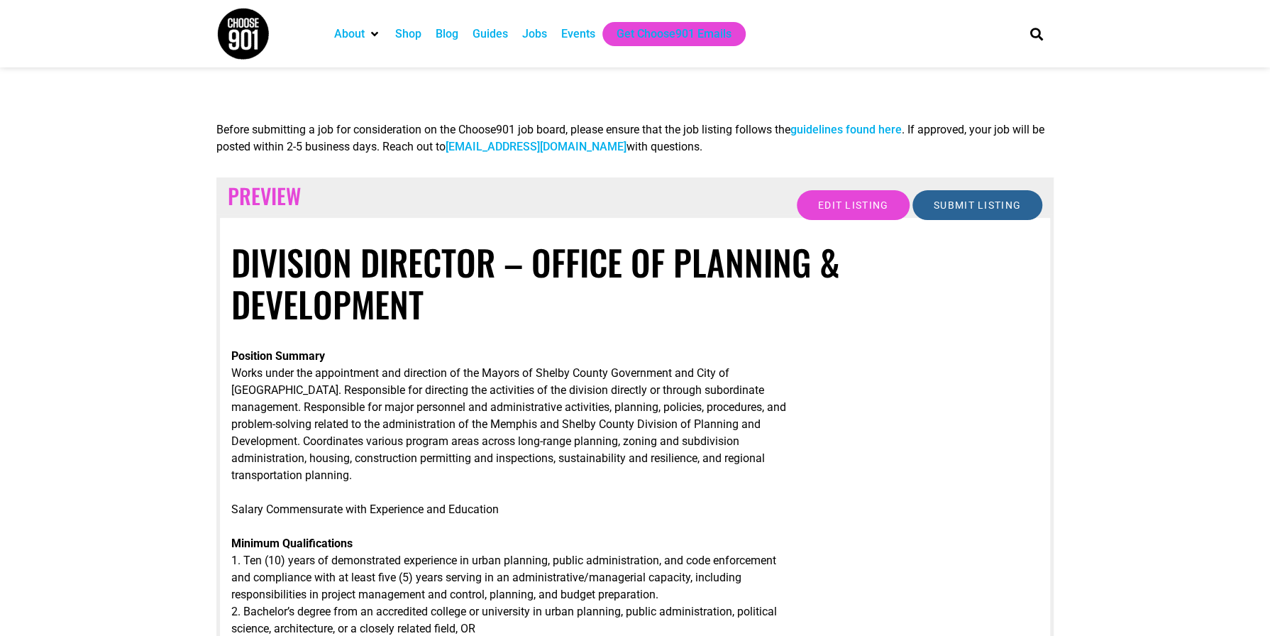
click at [977, 214] on input "Submit Listing" at bounding box center [977, 205] width 130 height 30
